Goal: Check status: Check status

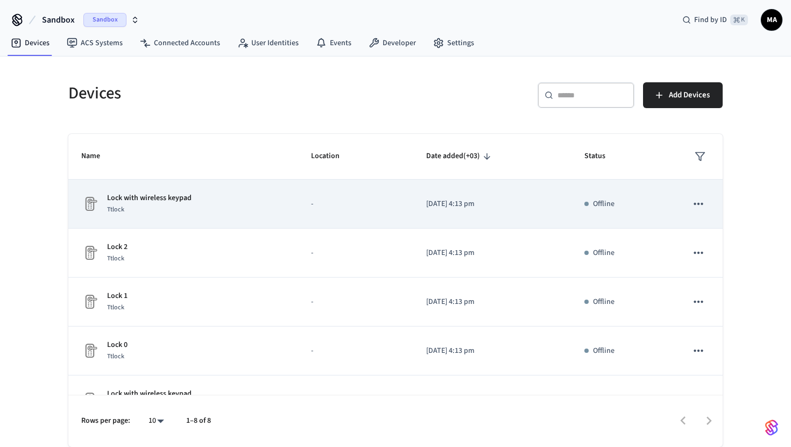
click at [568, 191] on td "[DATE] 4:13 pm" at bounding box center [492, 204] width 158 height 49
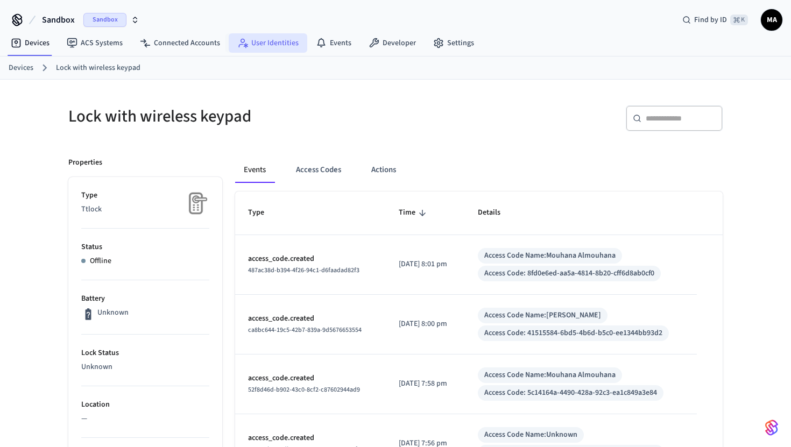
click at [265, 42] on link "User Identities" at bounding box center [268, 42] width 79 height 19
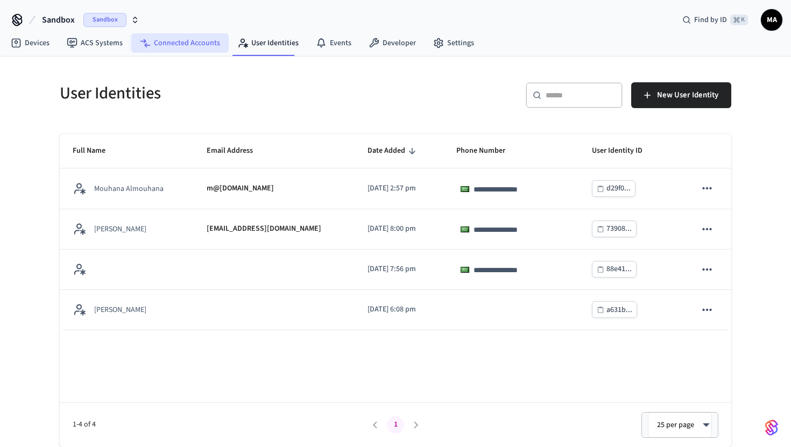
click at [204, 50] on link "Connected Accounts" at bounding box center [179, 42] width 97 height 19
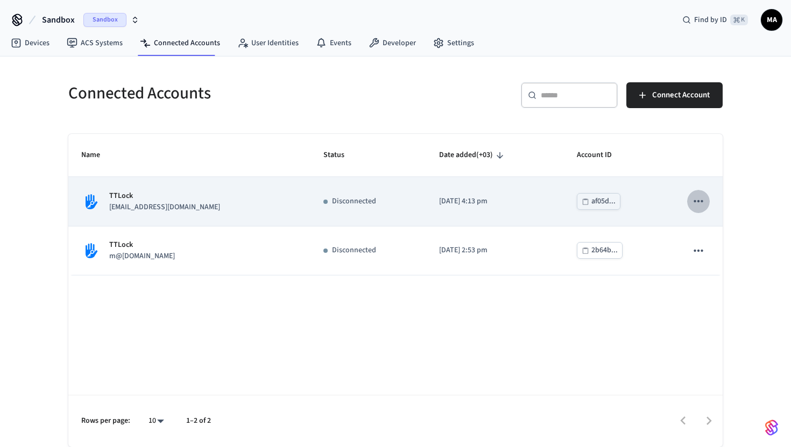
click at [696, 203] on icon "sticky table" at bounding box center [698, 201] width 14 height 14
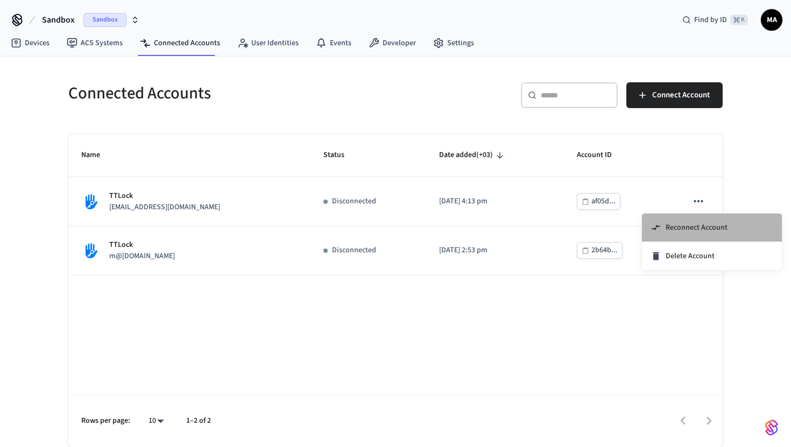
click at [684, 225] on span "Reconnect Account" at bounding box center [697, 227] width 62 height 11
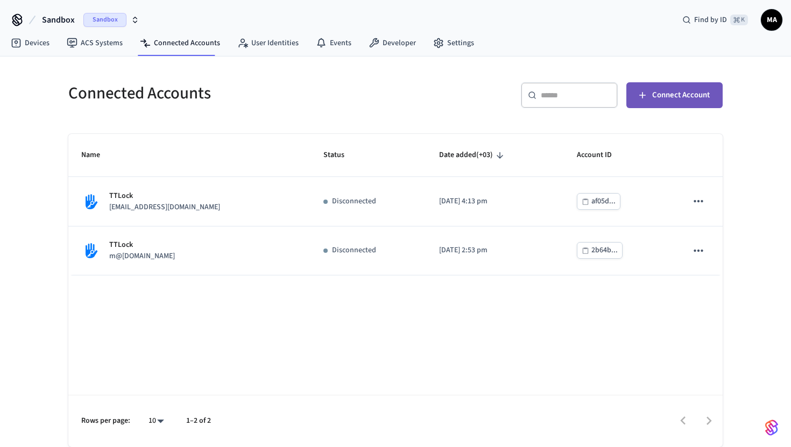
click at [654, 94] on span "Connect Account" at bounding box center [681, 95] width 58 height 14
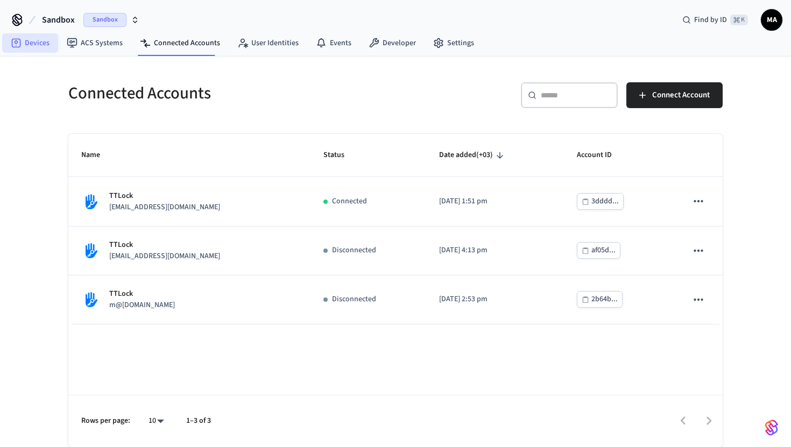
click at [39, 46] on link "Devices" at bounding box center [30, 42] width 56 height 19
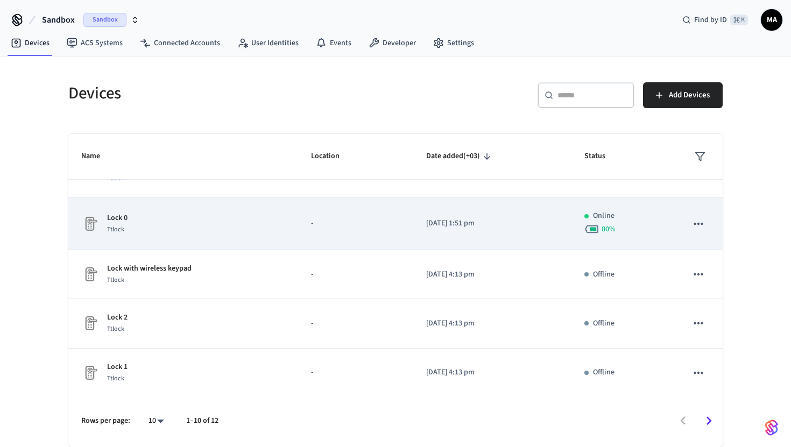
scroll to position [132, 0]
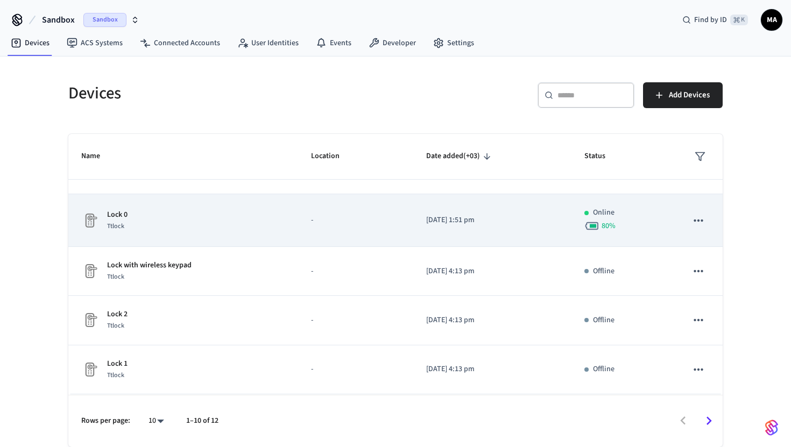
click at [550, 227] on td "[DATE] 1:51 pm" at bounding box center [492, 220] width 158 height 53
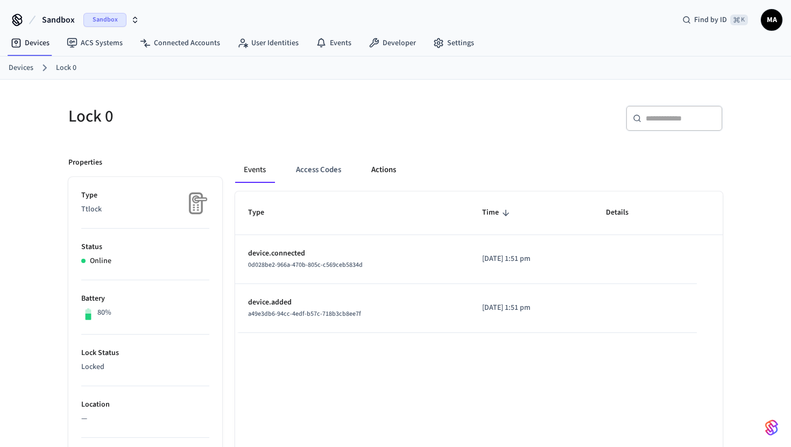
click at [388, 174] on button "Actions" at bounding box center [384, 170] width 42 height 26
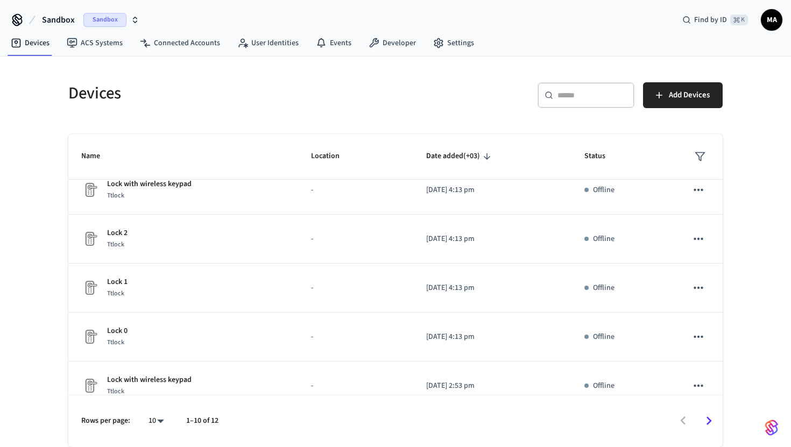
scroll to position [290, 0]
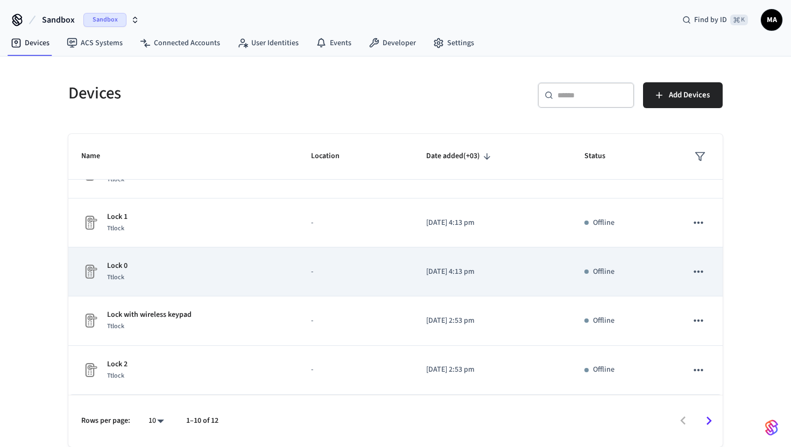
click at [254, 270] on div "Lock 0 Ttlock" at bounding box center [183, 271] width 204 height 23
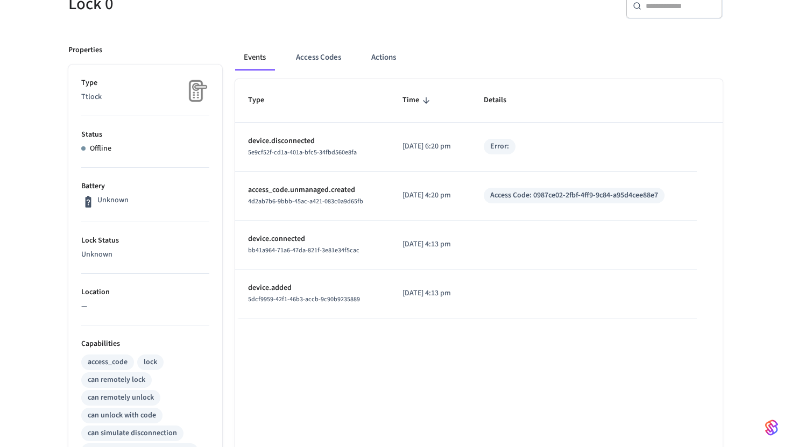
scroll to position [116, 0]
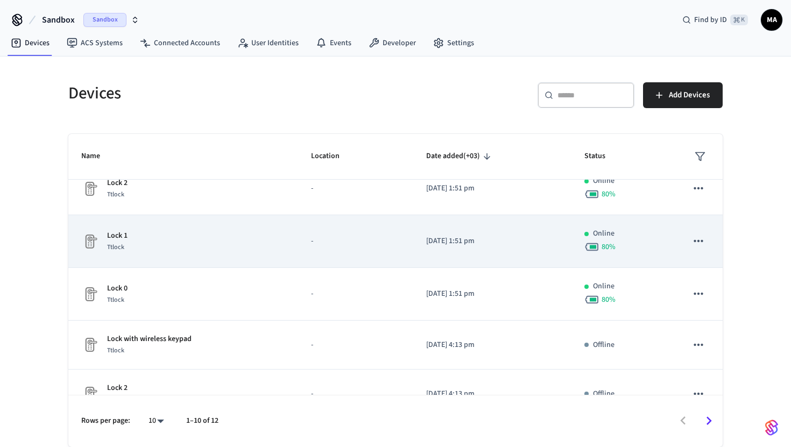
scroll to position [73, 0]
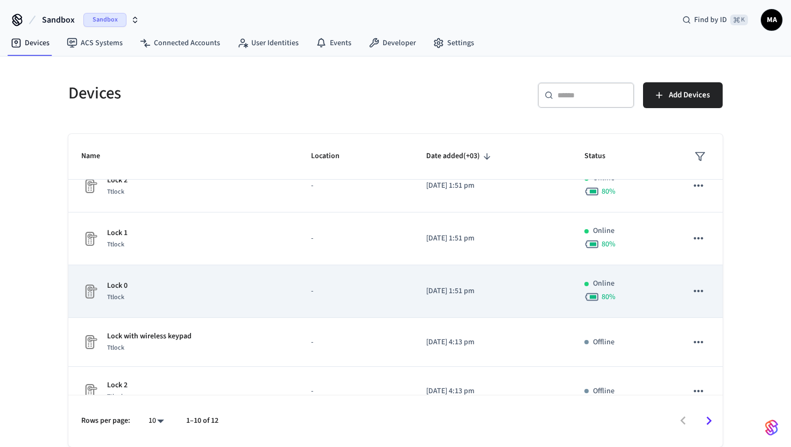
click at [274, 291] on div "Lock 0 Ttlock" at bounding box center [183, 291] width 204 height 23
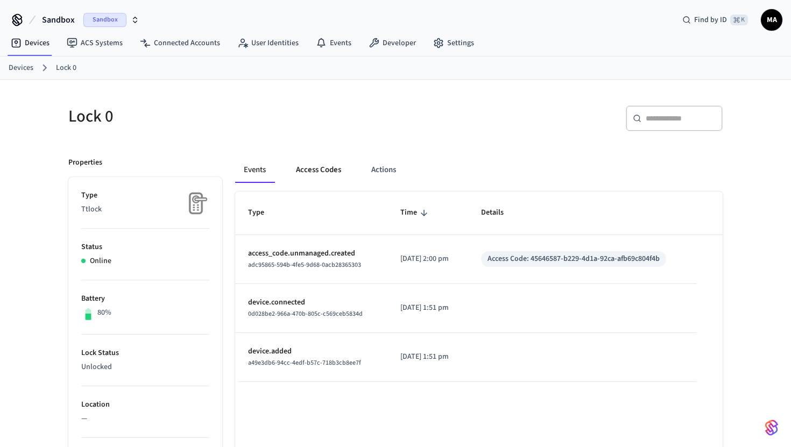
click at [312, 166] on button "Access Codes" at bounding box center [318, 170] width 62 height 26
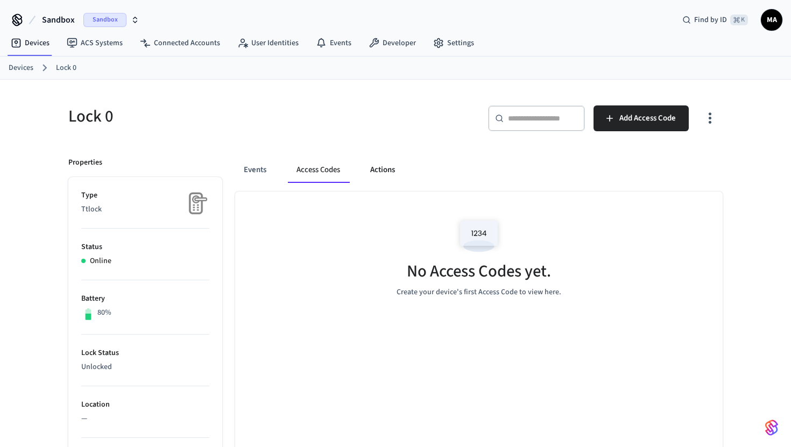
click at [377, 174] on button "Actions" at bounding box center [383, 170] width 42 height 26
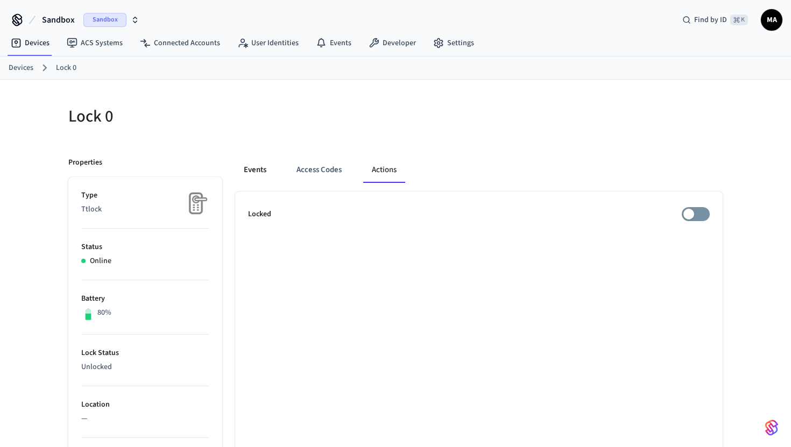
click at [267, 173] on button "Events" at bounding box center [255, 170] width 40 height 26
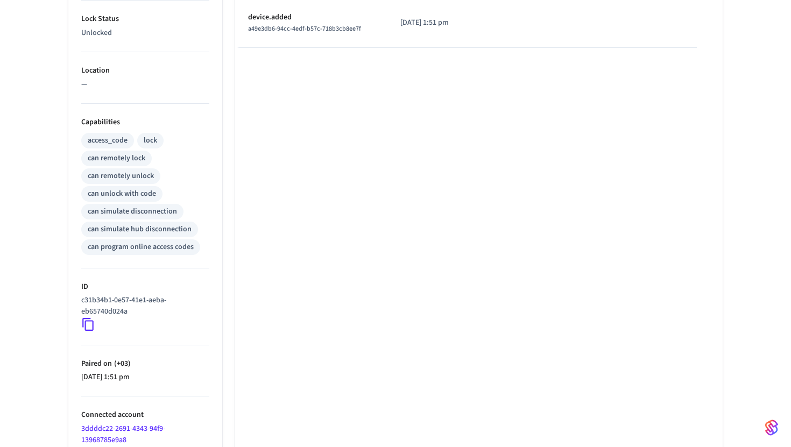
scroll to position [386, 0]
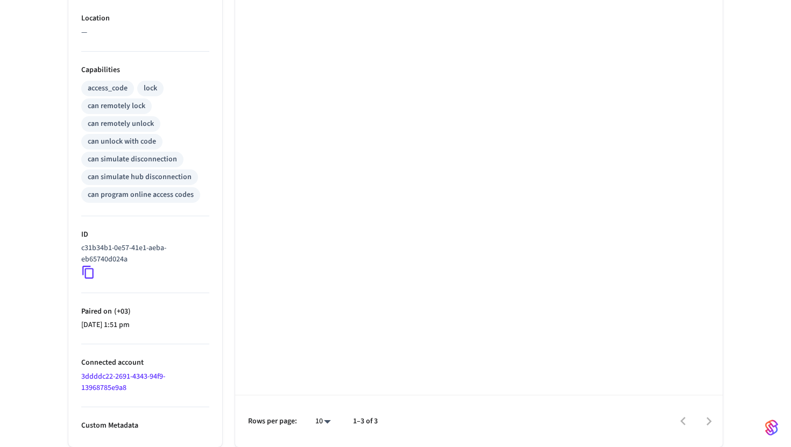
click at [88, 268] on icon at bounding box center [87, 272] width 11 height 13
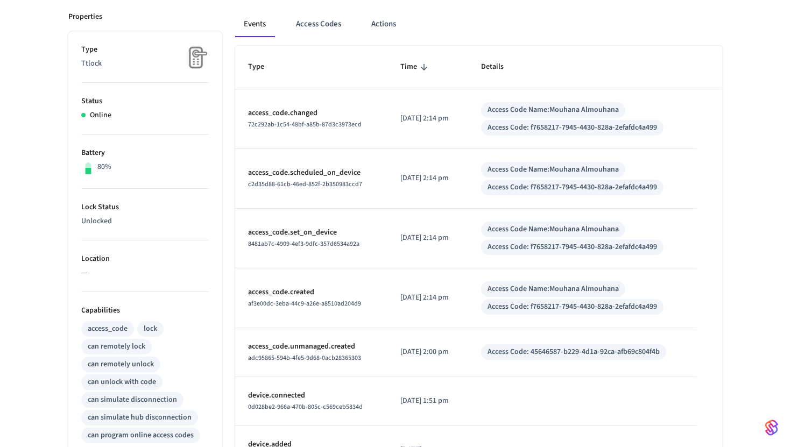
scroll to position [158, 0]
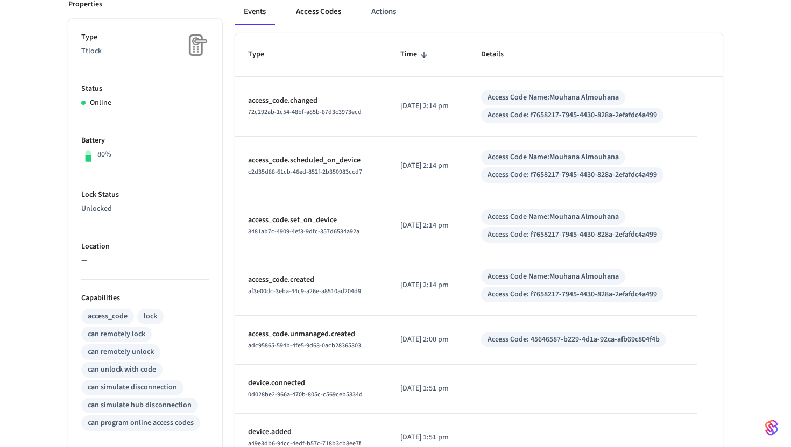
click at [328, 19] on button "Access Codes" at bounding box center [318, 12] width 62 height 26
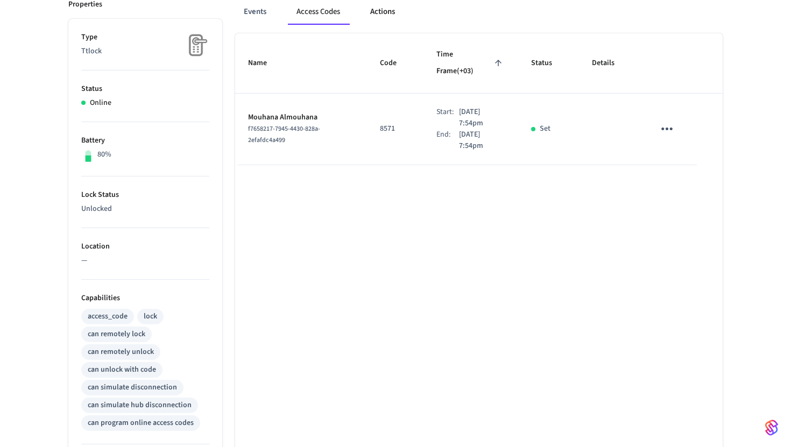
click at [393, 13] on button "Actions" at bounding box center [383, 12] width 42 height 26
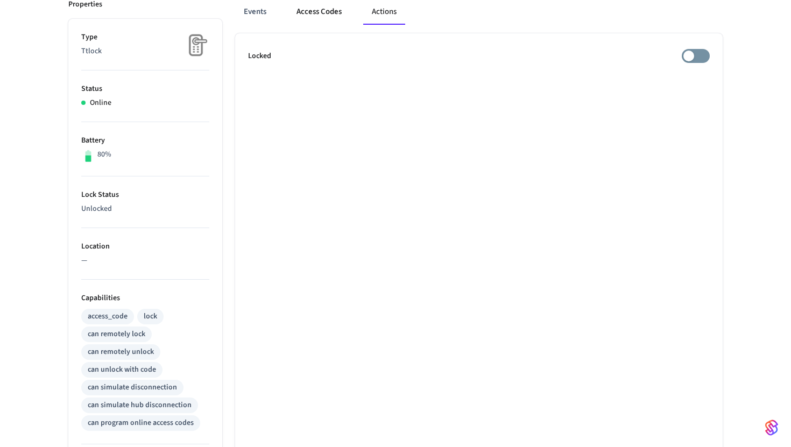
click at [327, 18] on button "Access Codes" at bounding box center [319, 12] width 62 height 26
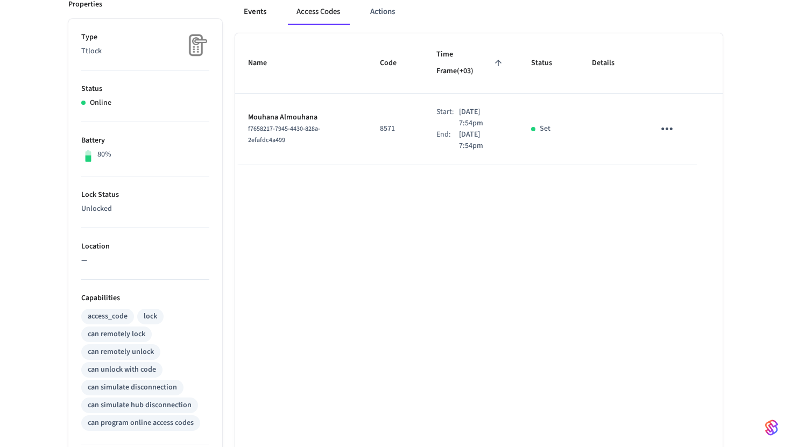
click at [247, 18] on button "Events" at bounding box center [255, 12] width 40 height 26
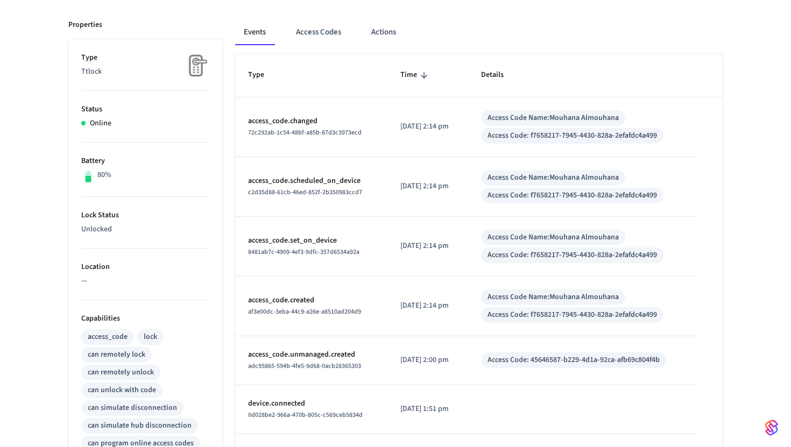
scroll to position [137, 0]
click at [313, 26] on button "Access Codes" at bounding box center [318, 33] width 62 height 26
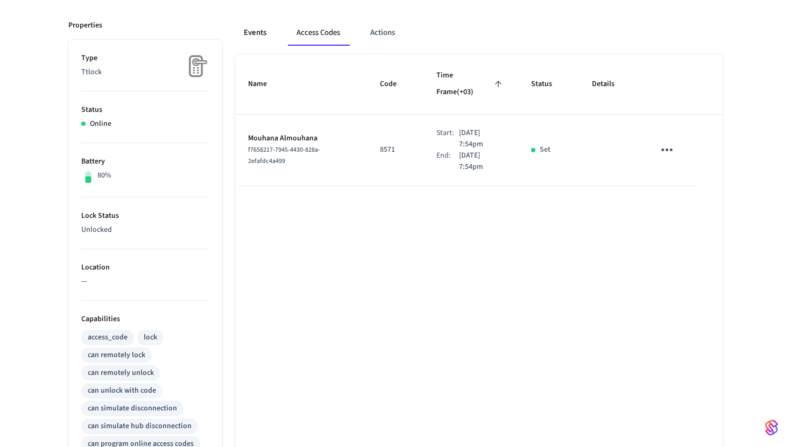
click at [260, 33] on button "Events" at bounding box center [255, 33] width 40 height 26
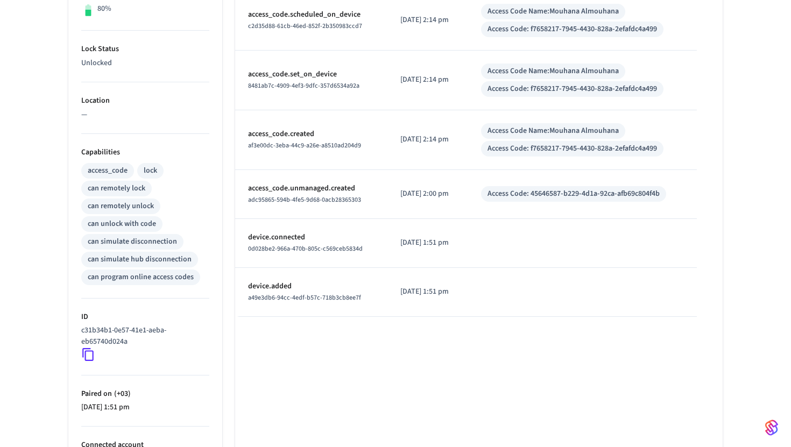
scroll to position [0, 0]
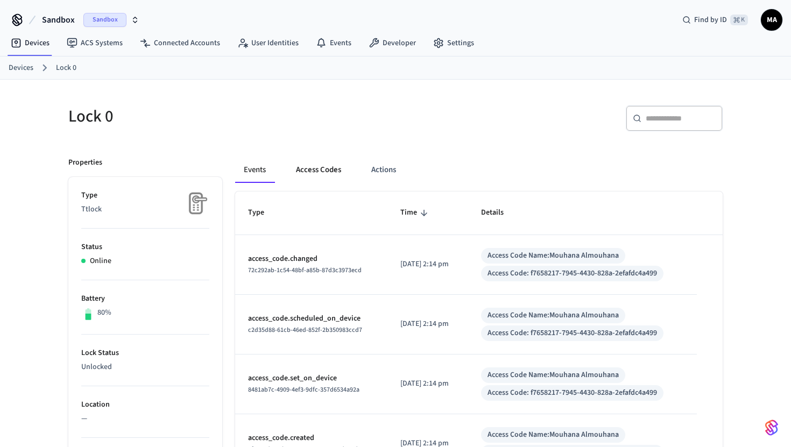
click at [321, 166] on button "Access Codes" at bounding box center [318, 170] width 62 height 26
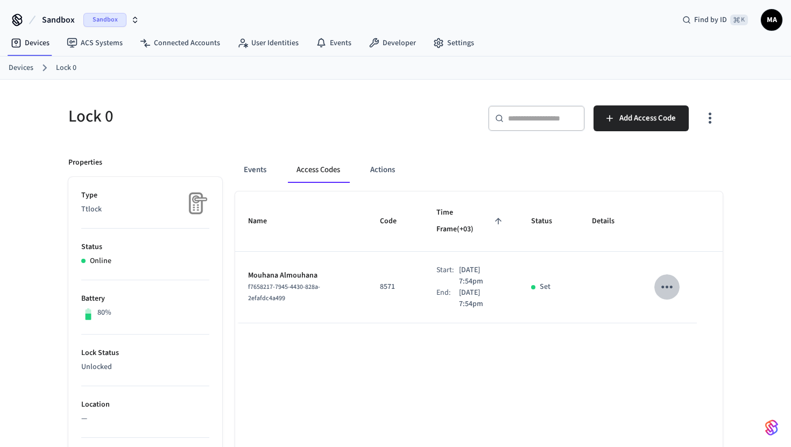
click at [665, 279] on icon "sticky table" at bounding box center [667, 287] width 17 height 17
click at [665, 267] on div at bounding box center [395, 223] width 791 height 447
